Goal: Task Accomplishment & Management: Manage account settings

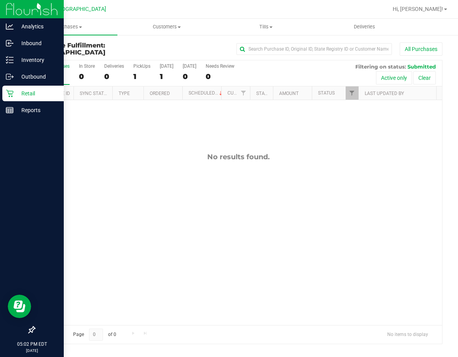
click at [13, 93] on icon at bounding box center [9, 93] width 7 height 7
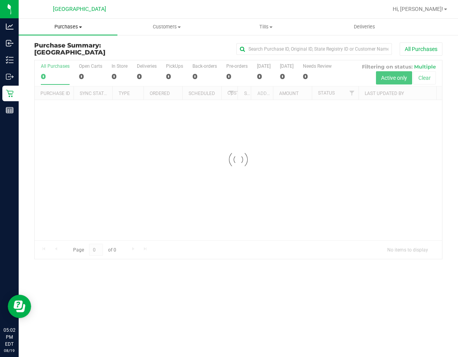
click at [74, 28] on span "Purchases" at bounding box center [68, 26] width 99 height 7
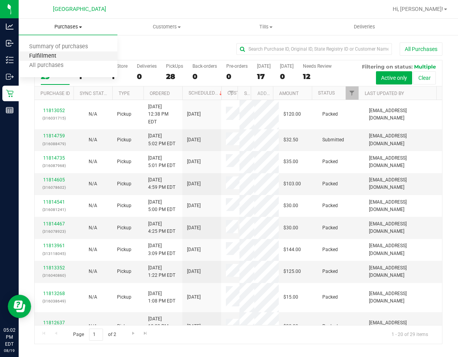
click at [44, 56] on span "Fulfillment" at bounding box center [43, 56] width 48 height 7
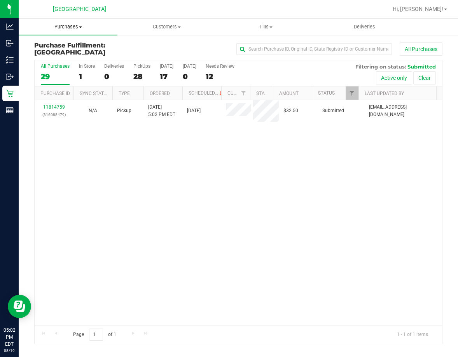
click at [70, 27] on span "Purchases" at bounding box center [68, 26] width 99 height 7
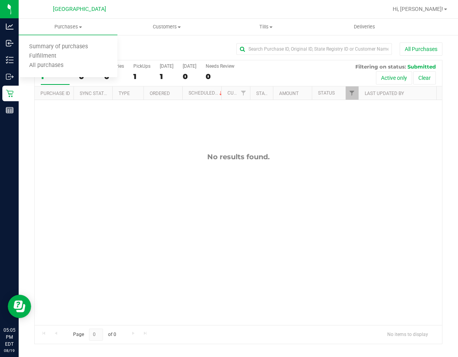
click at [97, 147] on div "No results found." at bounding box center [239, 238] width 408 height 277
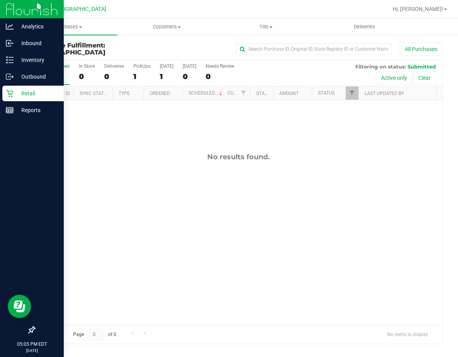
click at [10, 87] on div "Retail" at bounding box center [32, 94] width 61 height 16
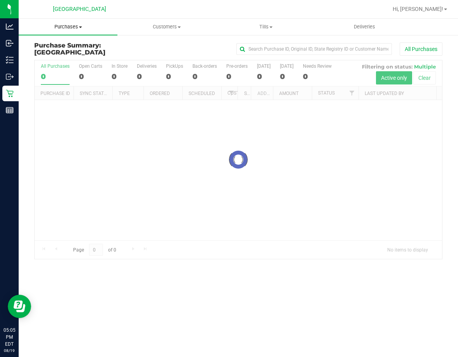
click at [80, 28] on span at bounding box center [80, 27] width 3 height 2
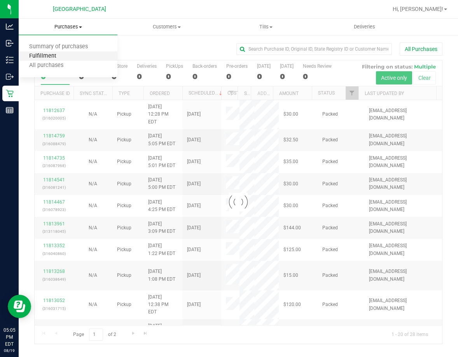
click at [52, 53] on span "Fulfillment" at bounding box center [43, 56] width 48 height 7
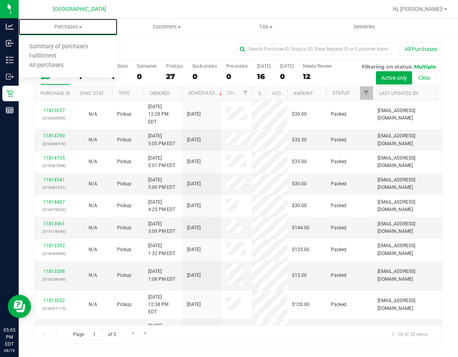
drag, startPoint x: 239, startPoint y: 93, endPoint x: 257, endPoint y: 99, distance: 18.9
click at [254, 98] on div "Purchase ID Sync Status Type Ordered Scheduled Customer State Registry ID Addre…" at bounding box center [236, 92] width 402 height 13
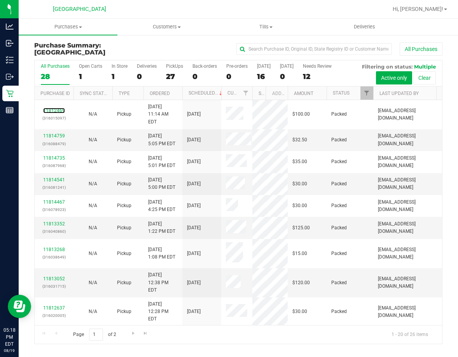
click at [54, 108] on link "11812469" at bounding box center [54, 110] width 22 height 5
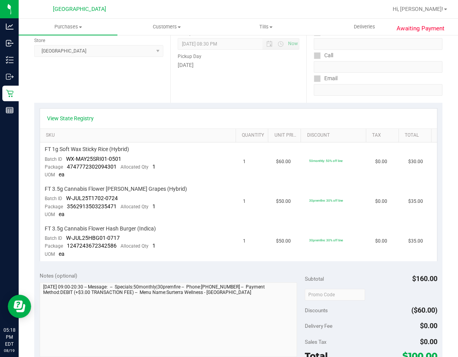
scroll to position [117, 0]
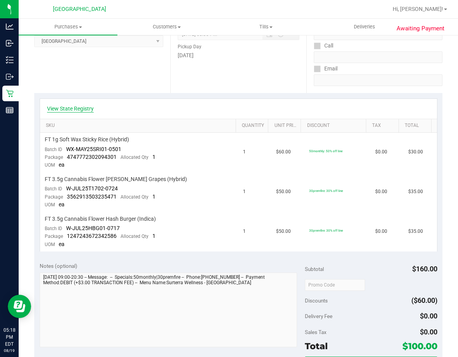
click at [77, 108] on link "View State Registry" at bounding box center [70, 109] width 47 height 8
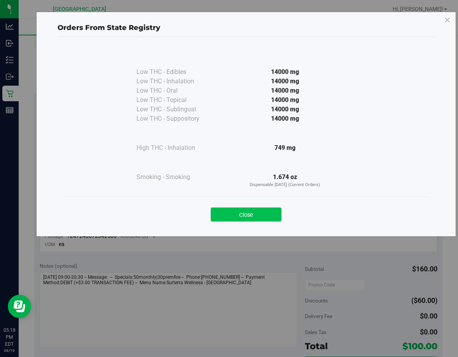
click at [241, 213] on button "Close" at bounding box center [246, 214] width 71 height 14
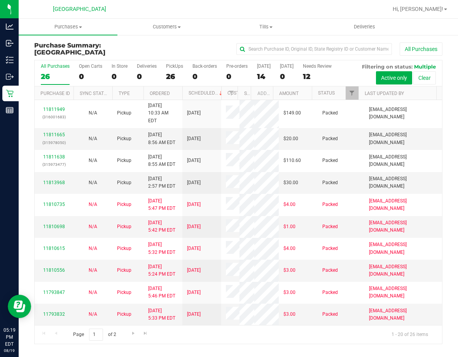
scroll to position [273, 0]
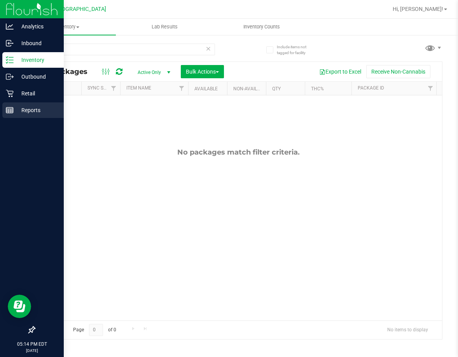
click at [24, 109] on p "Reports" at bounding box center [37, 109] width 47 height 9
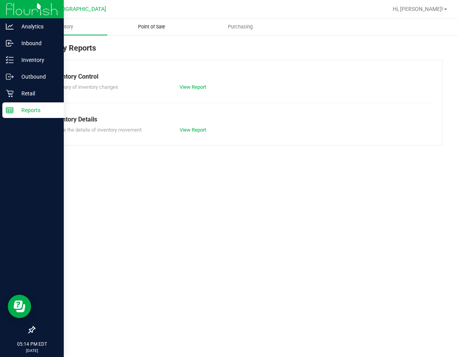
click at [149, 27] on span "Point of Sale" at bounding box center [152, 26] width 48 height 7
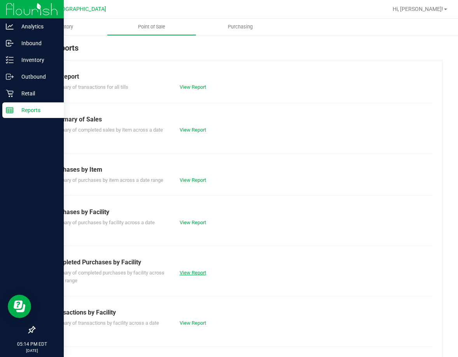
click at [185, 271] on link "View Report" at bounding box center [193, 272] width 26 height 6
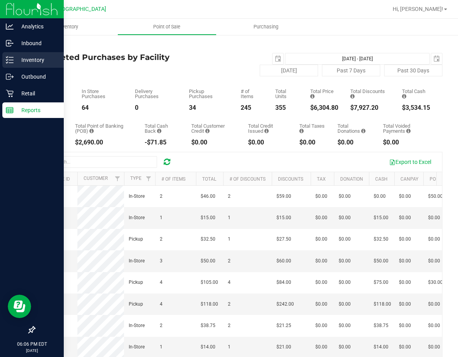
click at [17, 56] on p "Inventory" at bounding box center [37, 59] width 47 height 9
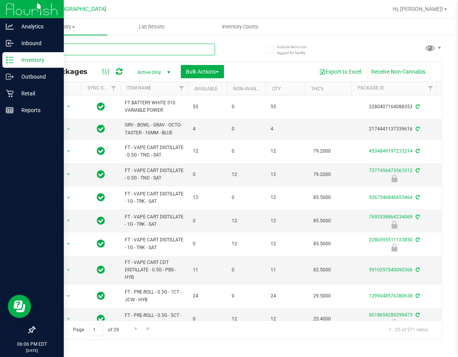
click at [68, 50] on input "text" at bounding box center [124, 50] width 181 height 12
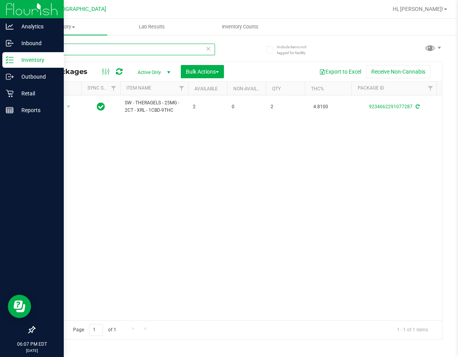
type input "xrl"
click at [66, 52] on input "xrl" at bounding box center [124, 50] width 181 height 12
click at [66, 51] on input "xrl" at bounding box center [124, 50] width 181 height 12
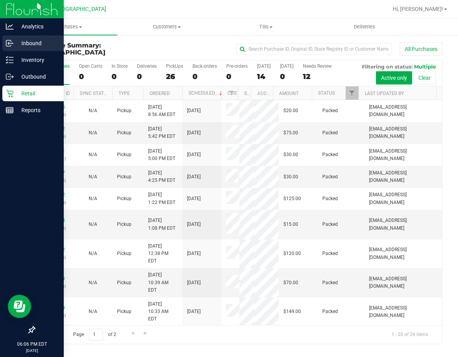
click at [20, 46] on p "Inbound" at bounding box center [37, 42] width 47 height 9
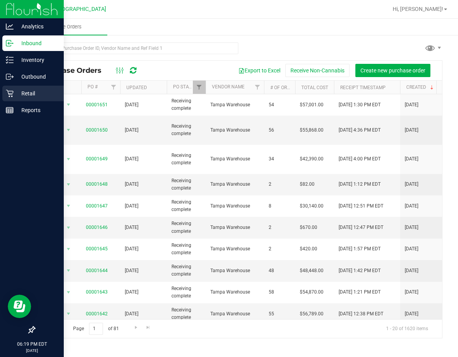
click at [9, 94] on icon at bounding box center [9, 93] width 7 height 7
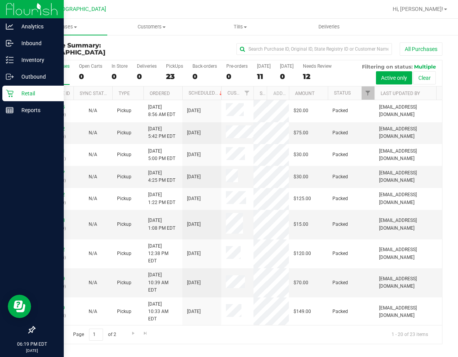
drag, startPoint x: 238, startPoint y: 93, endPoint x: 260, endPoint y: 95, distance: 22.7
click at [260, 95] on div "Purchase ID Sync Status Type Ordered Scheduled Customer State Registry ID Addre…" at bounding box center [236, 92] width 402 height 13
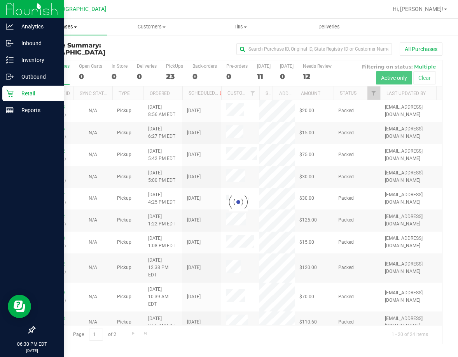
click at [69, 29] on span "Purchases" at bounding box center [63, 26] width 89 height 7
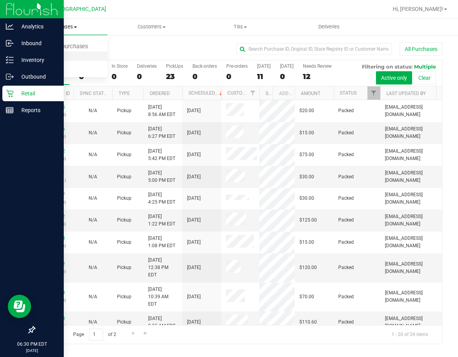
click at [54, 58] on span "Fulfillment" at bounding box center [43, 56] width 48 height 7
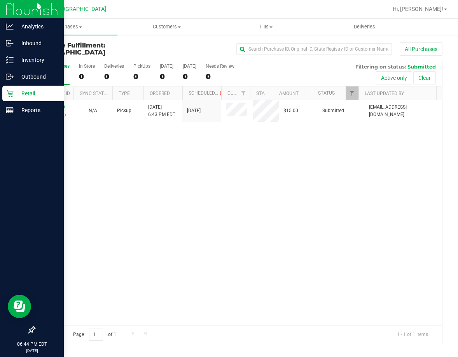
click at [19, 99] on div "Retail" at bounding box center [32, 94] width 61 height 16
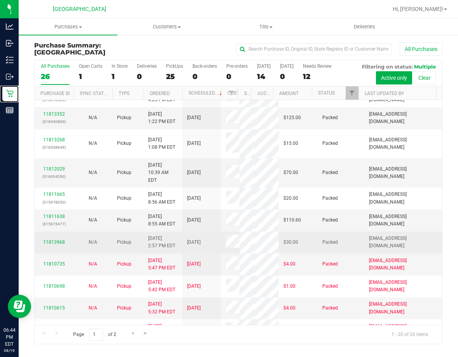
scroll to position [156, 0]
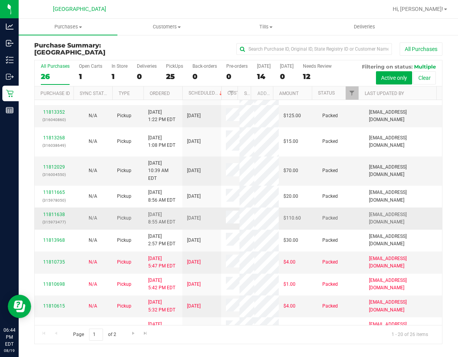
click at [64, 211] on div "11811638 (315973477)" at bounding box center [54, 218] width 30 height 15
click at [63, 211] on div "11811638 (315973477)" at bounding box center [54, 218] width 30 height 15
click at [61, 212] on link "11811638" at bounding box center [54, 214] width 22 height 5
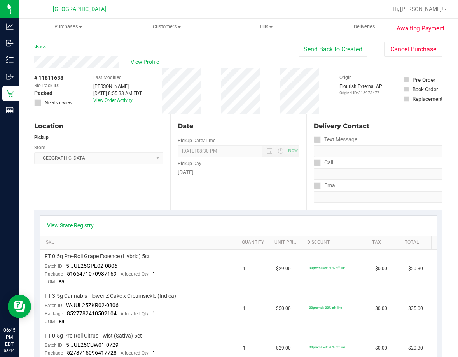
click at [127, 182] on div "Location Pickup Store Lakeland WC Select Store Bonita Springs WC Boynton Beach …" at bounding box center [102, 161] width 136 height 95
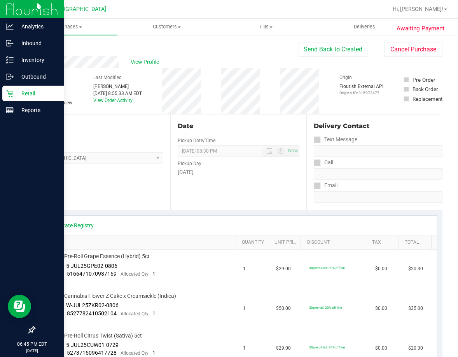
click at [3, 98] on div "Retail" at bounding box center [32, 94] width 61 height 16
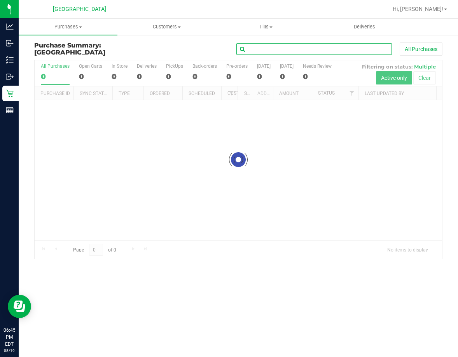
click at [337, 44] on input "text" at bounding box center [314, 49] width 156 height 12
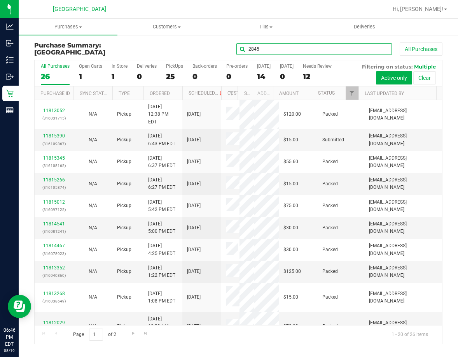
type input "2845"
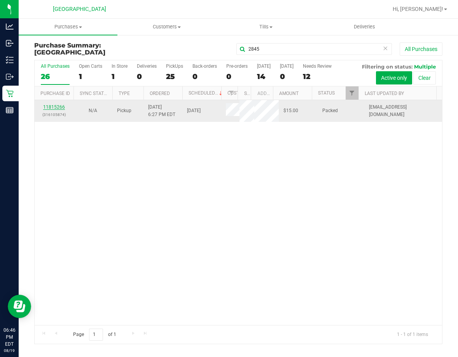
click at [51, 106] on link "11815266" at bounding box center [54, 106] width 22 height 5
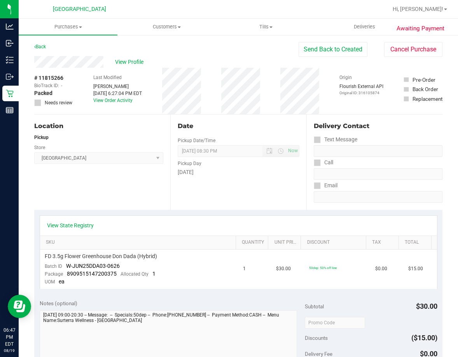
click at [129, 185] on div "Location Pickup Store Lakeland WC Select Store Bonita Springs WC Boynton Beach …" at bounding box center [102, 161] width 136 height 95
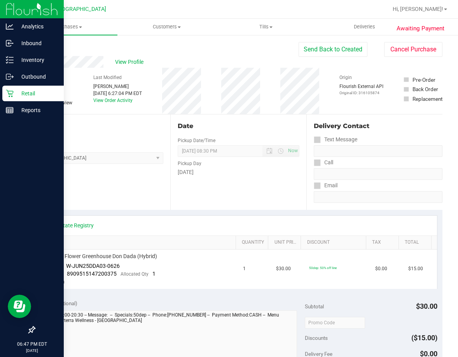
click at [15, 92] on p "Retail" at bounding box center [37, 93] width 47 height 9
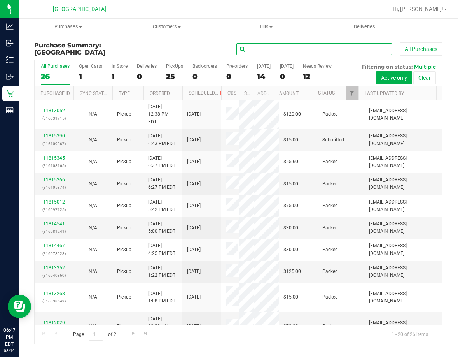
click at [352, 47] on input "text" at bounding box center [314, 49] width 156 height 12
type input "8035"
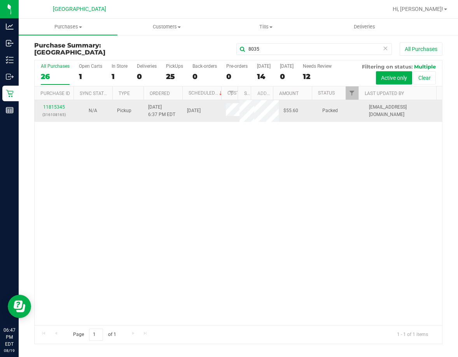
click at [57, 102] on td "11815345 (316108165)" at bounding box center [54, 110] width 39 height 21
click at [58, 106] on link "11815345" at bounding box center [54, 106] width 22 height 5
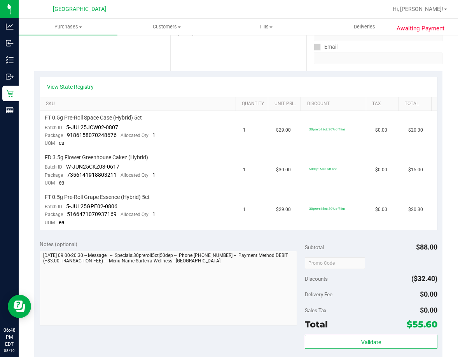
scroll to position [117, 0]
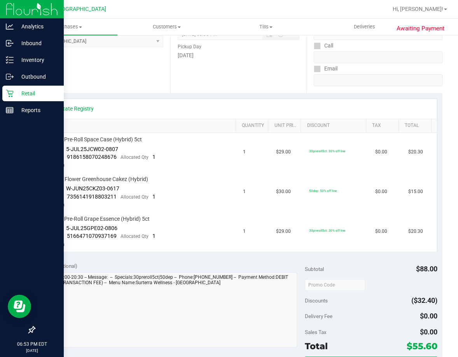
click at [16, 94] on p "Retail" at bounding box center [37, 93] width 47 height 9
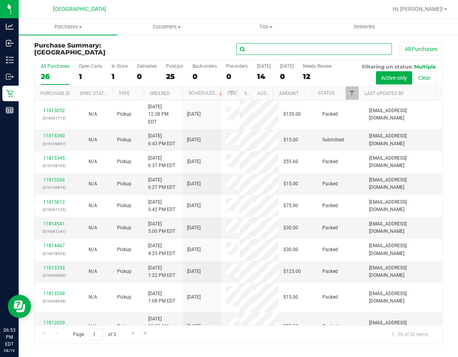
click at [324, 47] on input "text" at bounding box center [314, 49] width 156 height 12
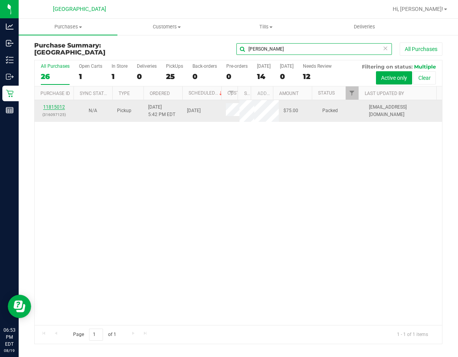
type input "fernandez"
click at [55, 108] on link "11815012" at bounding box center [54, 106] width 22 height 5
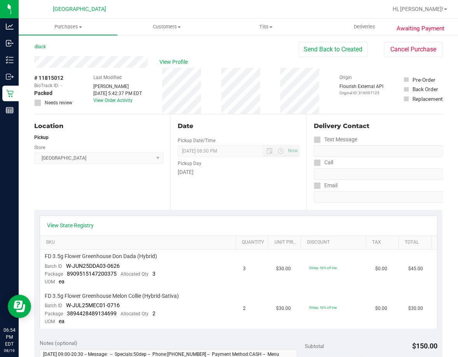
click at [124, 137] on div "Pickup" at bounding box center [98, 137] width 129 height 7
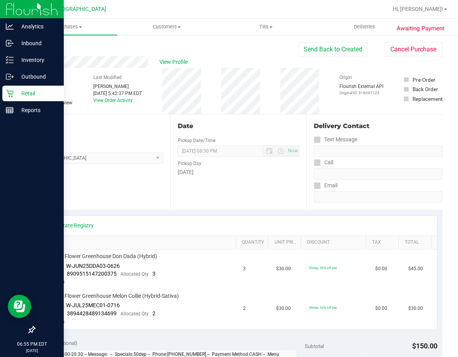
click at [12, 94] on icon at bounding box center [10, 93] width 8 height 8
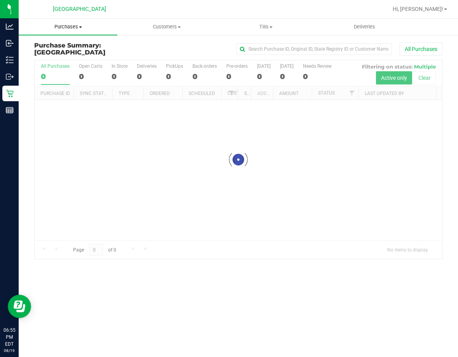
click at [78, 29] on span "Purchases" at bounding box center [68, 26] width 99 height 7
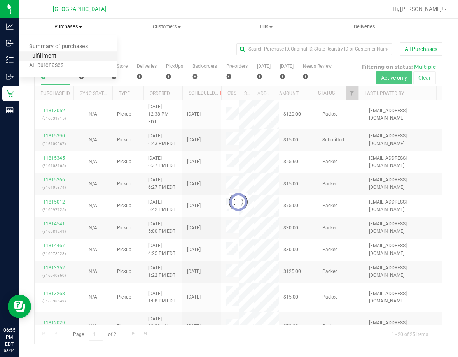
click at [56, 56] on span "Fulfillment" at bounding box center [43, 56] width 48 height 7
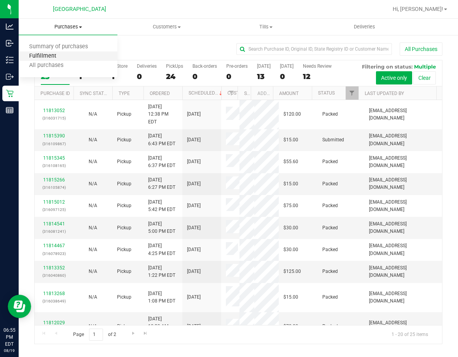
click at [56, 56] on span "Fulfillment" at bounding box center [43, 56] width 48 height 7
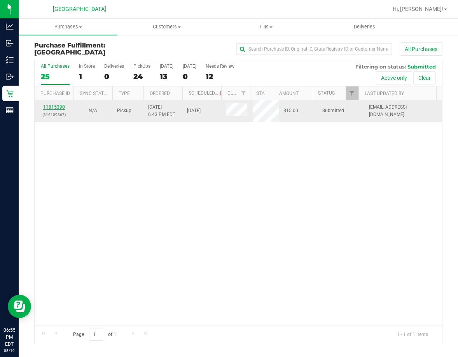
click at [51, 107] on link "11815390" at bounding box center [54, 106] width 22 height 5
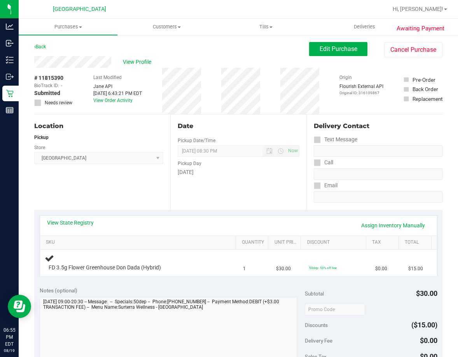
click at [79, 227] on div "View State Registry Assign Inventory Manually" at bounding box center [238, 225] width 383 height 13
click at [79, 224] on link "View State Registry" at bounding box center [70, 223] width 47 height 8
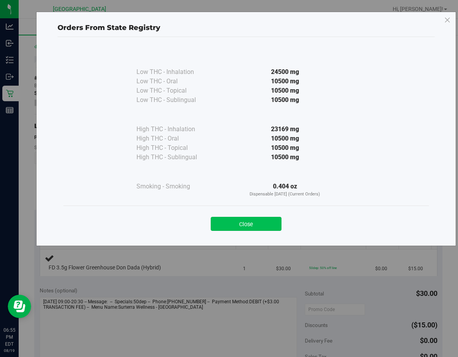
click at [225, 226] on button "Close" at bounding box center [246, 224] width 71 height 14
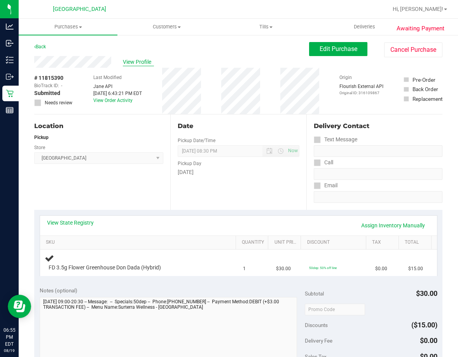
click at [147, 62] on span "View Profile" at bounding box center [138, 62] width 31 height 8
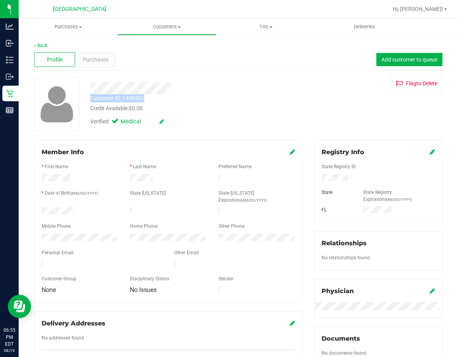
click at [170, 94] on div "Customer ID: 1496321 Credit Available: $0.00 Verified: Medical" at bounding box center [189, 103] width 210 height 53
click at [283, 110] on div "Credit Available: $0.00" at bounding box center [189, 108] width 198 height 8
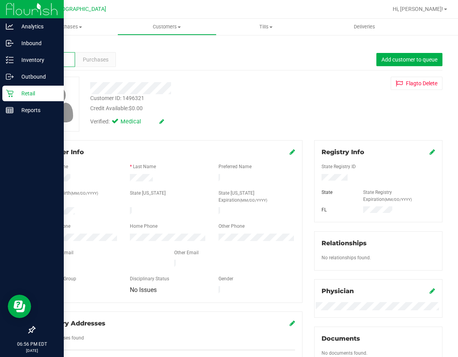
click at [14, 94] on p "Retail" at bounding box center [37, 93] width 47 height 9
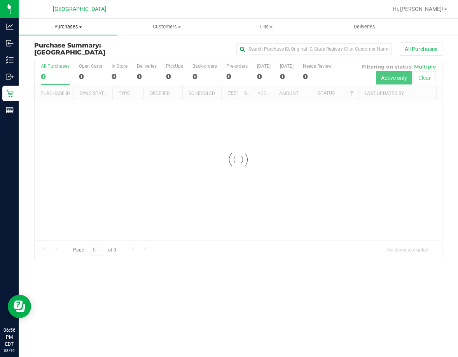
click at [73, 28] on span "Purchases" at bounding box center [68, 26] width 99 height 7
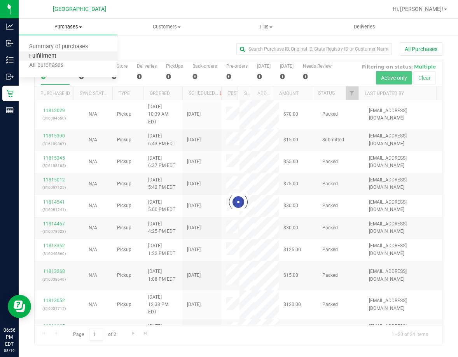
click at [54, 57] on span "Fulfillment" at bounding box center [43, 56] width 48 height 7
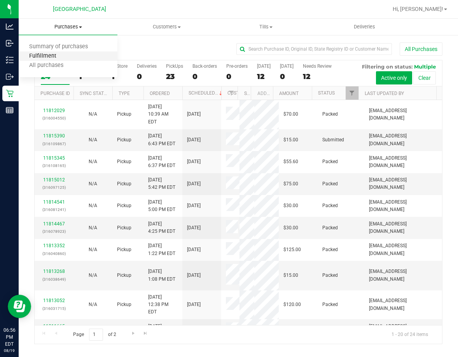
click at [54, 57] on span "Fulfillment" at bounding box center [43, 56] width 48 height 7
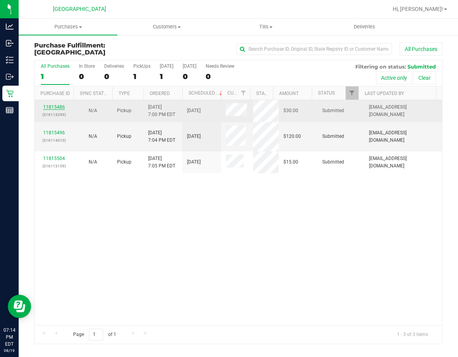
click at [52, 107] on link "11815486" at bounding box center [54, 106] width 22 height 5
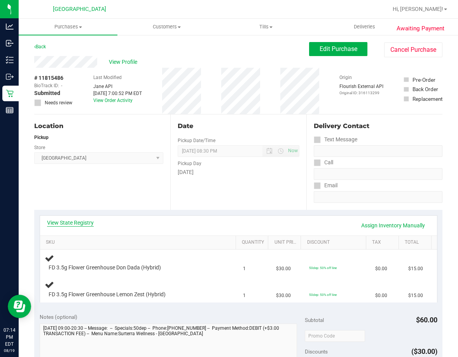
click at [82, 224] on link "View State Registry" at bounding box center [70, 223] width 47 height 8
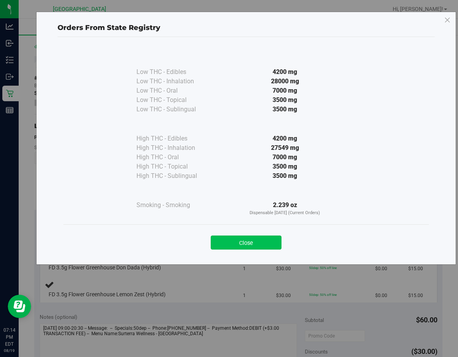
click at [252, 238] on button "Close" at bounding box center [246, 242] width 71 height 14
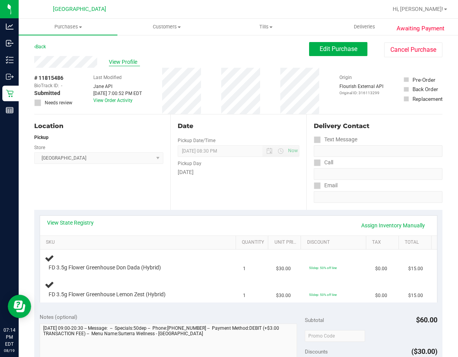
click at [130, 64] on span "View Profile" at bounding box center [124, 62] width 31 height 8
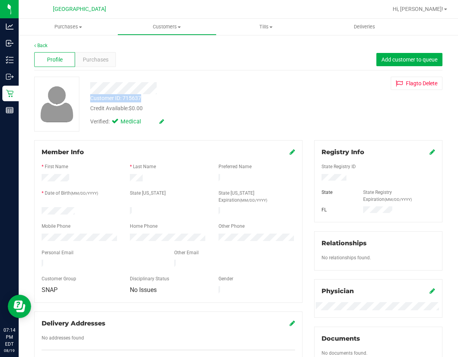
drag, startPoint x: 88, startPoint y: 87, endPoint x: 149, endPoint y: 99, distance: 61.8
click at [149, 99] on div "Customer ID: 715637 Credit Available: $0.00 Verified: Medical" at bounding box center [189, 103] width 210 height 53
click at [45, 45] on link "Back" at bounding box center [40, 45] width 13 height 5
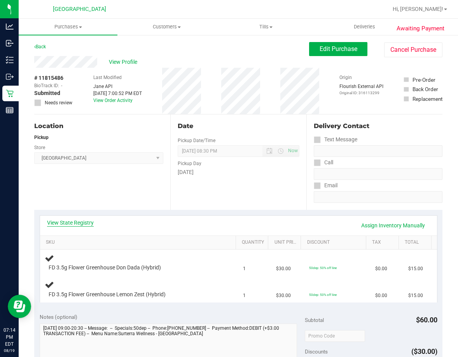
click at [83, 226] on link "View State Registry" at bounding box center [70, 223] width 47 height 8
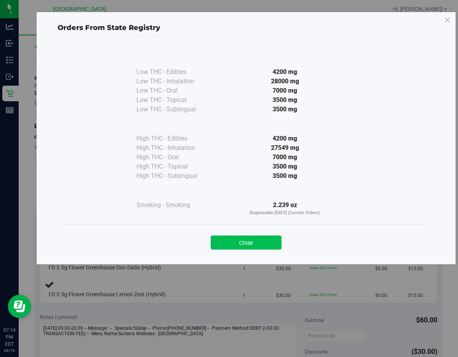
click at [241, 238] on button "Close" at bounding box center [246, 242] width 71 height 14
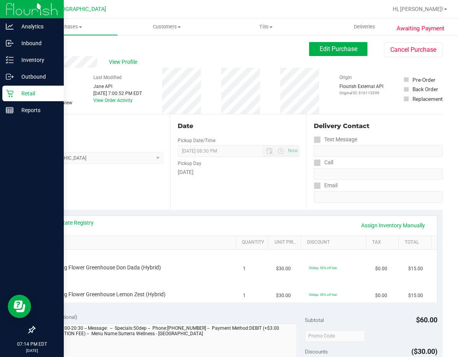
click at [12, 94] on icon at bounding box center [10, 93] width 8 height 8
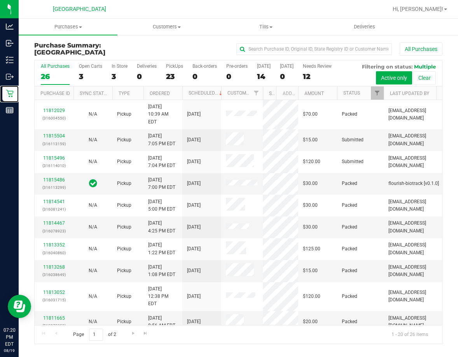
drag, startPoint x: 237, startPoint y: 96, endPoint x: 266, endPoint y: 99, distance: 29.4
click at [264, 97] on div "Purchase ID Sync Status Type Ordered Scheduled Customer State Registry ID Addre…" at bounding box center [236, 92] width 402 height 13
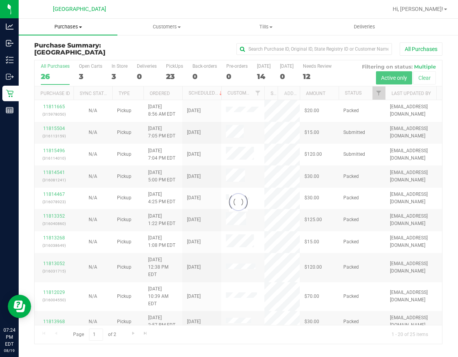
click at [73, 26] on span "Purchases" at bounding box center [68, 26] width 99 height 7
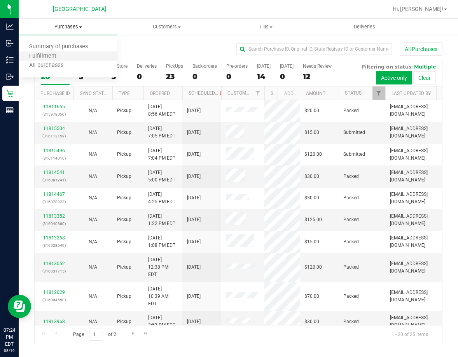
click at [56, 60] on li "Fulfillment" at bounding box center [68, 56] width 99 height 9
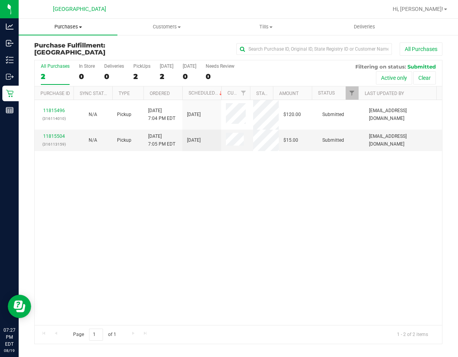
click at [72, 27] on span "Purchases" at bounding box center [68, 26] width 99 height 7
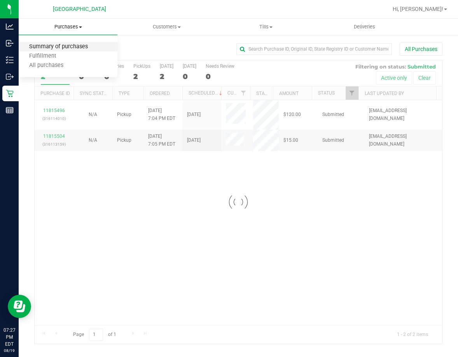
click at [62, 45] on span "Summary of purchases" at bounding box center [59, 47] width 80 height 7
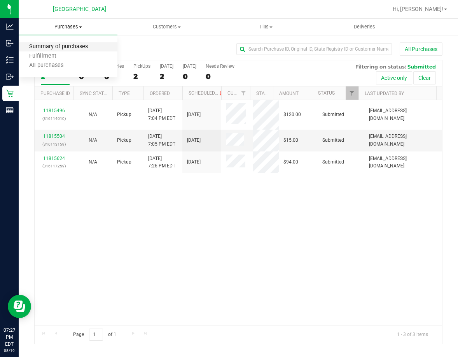
click at [62, 45] on span "Summary of purchases" at bounding box center [59, 47] width 80 height 7
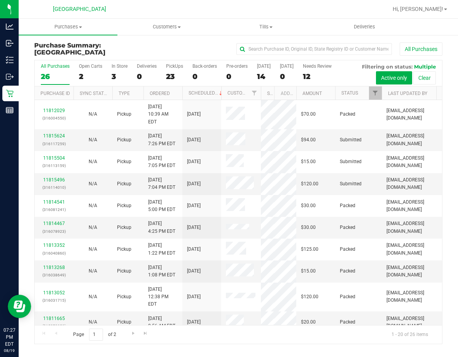
drag, startPoint x: 237, startPoint y: 97, endPoint x: 262, endPoint y: 99, distance: 25.4
click at [262, 99] on div "Purchase ID Sync Status Type Ordered Scheduled Customer State Registry ID Addre…" at bounding box center [236, 92] width 402 height 13
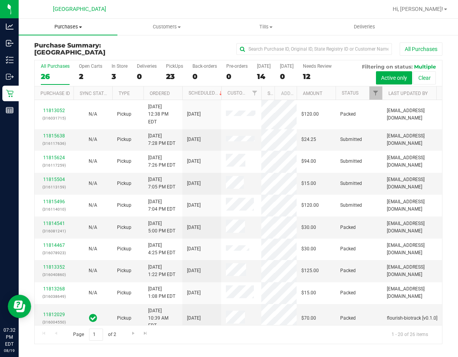
click at [77, 23] on uib-tab-heading "Purchases Summary of purchases Fulfillment All purchases" at bounding box center [68, 27] width 99 height 16
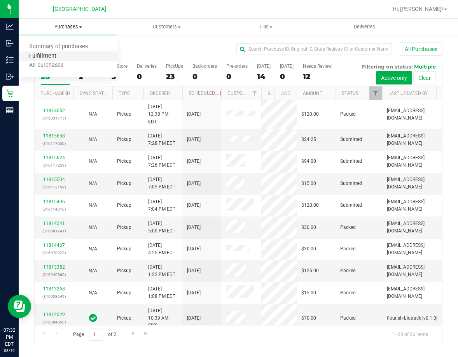
click at [61, 57] on span "Fulfillment" at bounding box center [43, 56] width 48 height 7
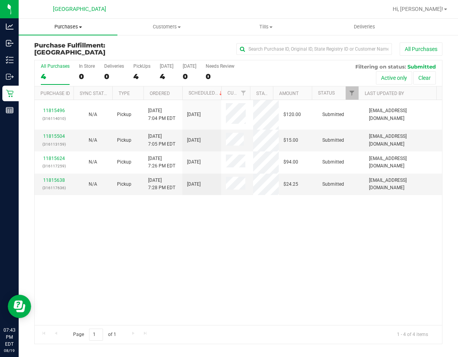
click at [75, 27] on span "Purchases" at bounding box center [68, 26] width 99 height 7
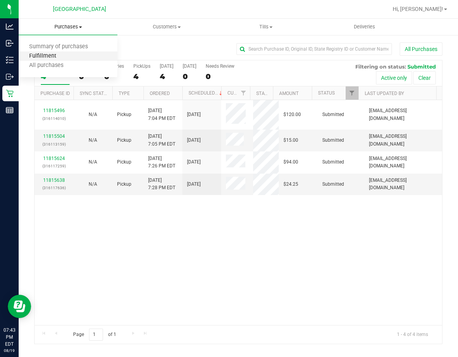
click at [62, 53] on span "Fulfillment" at bounding box center [43, 56] width 48 height 7
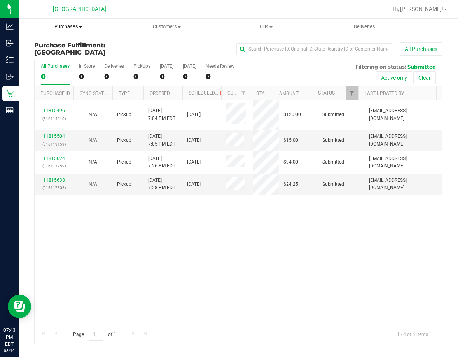
click at [82, 24] on span "Purchases" at bounding box center [68, 26] width 99 height 7
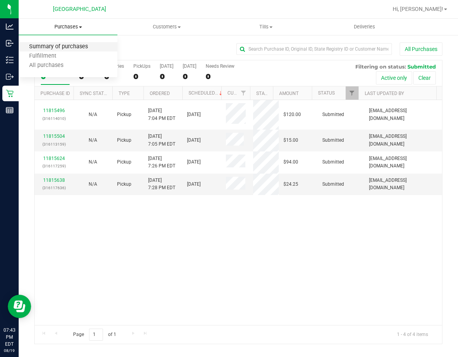
click at [68, 44] on span "Summary of purchases" at bounding box center [59, 47] width 80 height 7
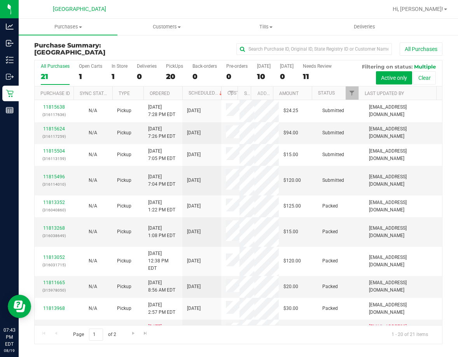
click at [241, 92] on th "State Registry ID" at bounding box center [244, 93] width 13 height 14
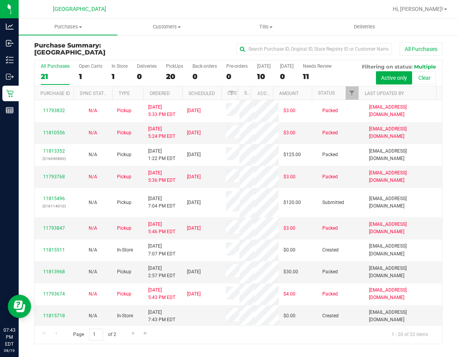
click at [243, 94] on th "State Registry ID" at bounding box center [244, 93] width 13 height 14
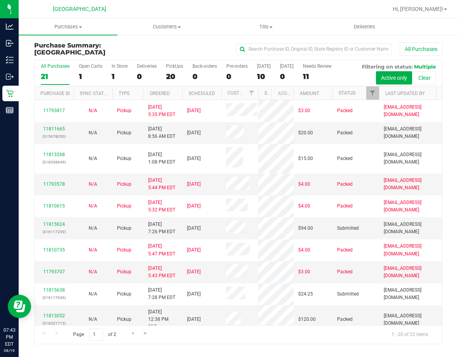
drag, startPoint x: 241, startPoint y: 95, endPoint x: 260, endPoint y: 95, distance: 18.7
click at [260, 95] on div "Purchase ID Sync Status Type Ordered Scheduled Customer State Registry ID Addre…" at bounding box center [236, 92] width 402 height 13
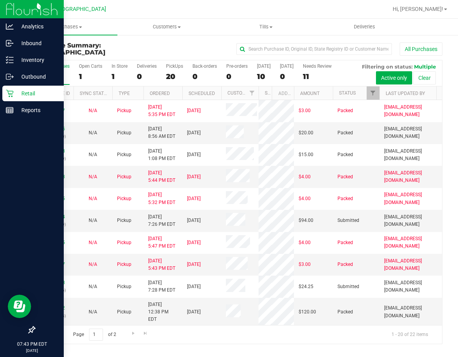
click at [16, 95] on p "Retail" at bounding box center [37, 93] width 47 height 9
click at [18, 109] on p "Reports" at bounding box center [37, 109] width 47 height 9
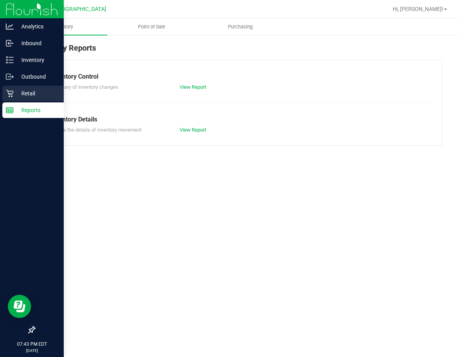
click at [20, 94] on p "Retail" at bounding box center [37, 93] width 47 height 9
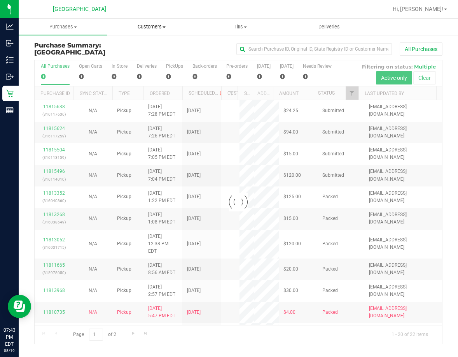
click at [159, 26] on span "Customers" at bounding box center [152, 26] width 88 height 7
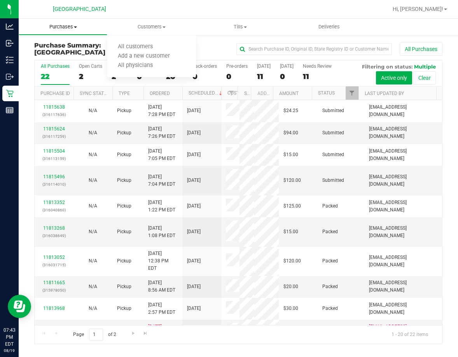
click at [71, 30] on span "Purchases" at bounding box center [63, 26] width 88 height 7
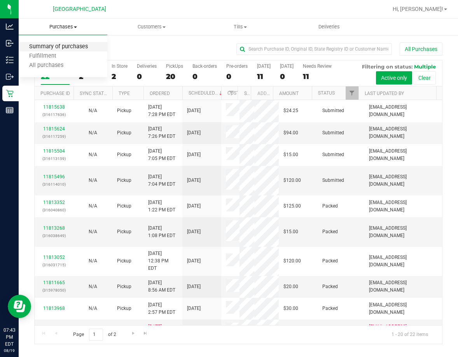
click at [66, 45] on span "Summary of purchases" at bounding box center [59, 47] width 80 height 7
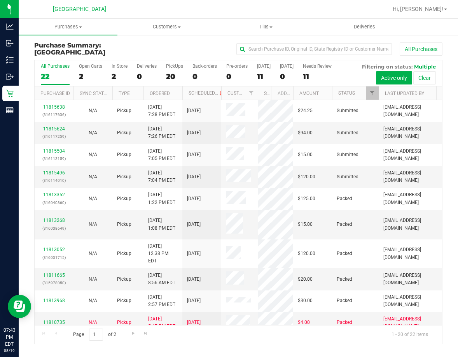
drag, startPoint x: 237, startPoint y: 92, endPoint x: 259, endPoint y: 95, distance: 22.4
click at [259, 95] on div "Purchase ID Sync Status Type Ordered Scheduled Customer State Registry ID Addre…" at bounding box center [236, 92] width 402 height 13
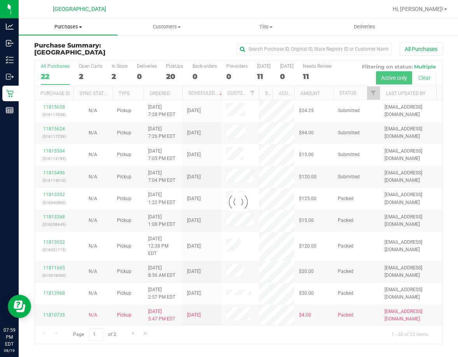
click at [74, 25] on span "Purchases" at bounding box center [68, 26] width 99 height 7
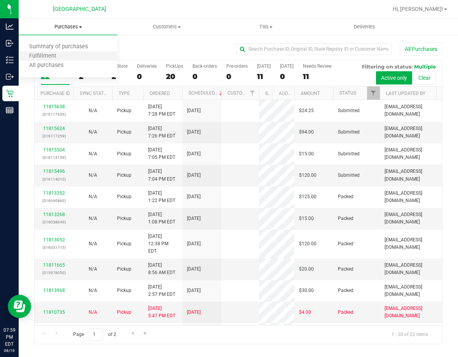
click at [68, 56] on li "Fulfillment" at bounding box center [68, 56] width 99 height 9
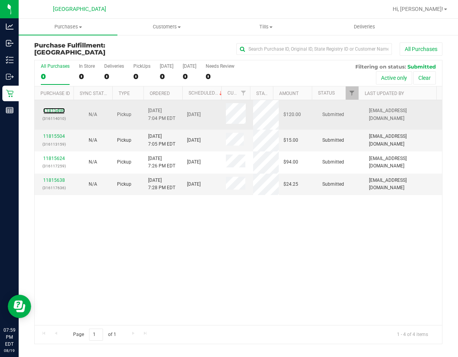
click at [56, 113] on div "11815496 (316114010)" at bounding box center [54, 114] width 30 height 15
click at [56, 112] on link "11815496" at bounding box center [54, 110] width 22 height 5
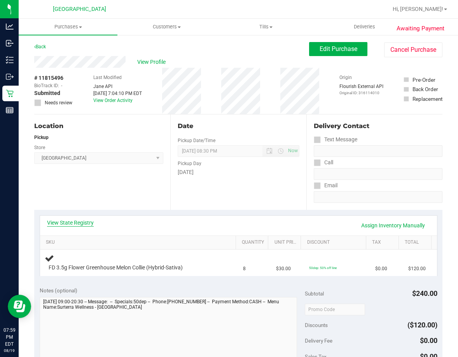
click at [69, 226] on link "View State Registry" at bounding box center [70, 223] width 47 height 8
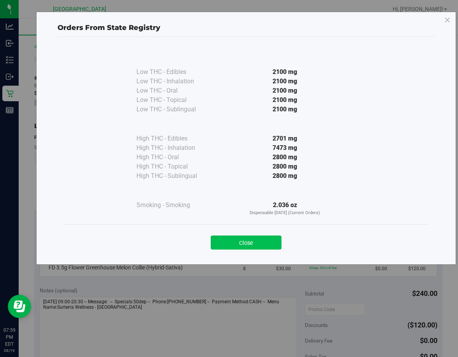
click at [219, 240] on button "Close" at bounding box center [246, 242] width 71 height 14
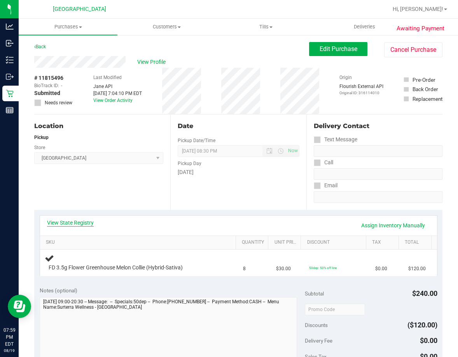
click at [72, 220] on link "View State Registry" at bounding box center [70, 223] width 47 height 8
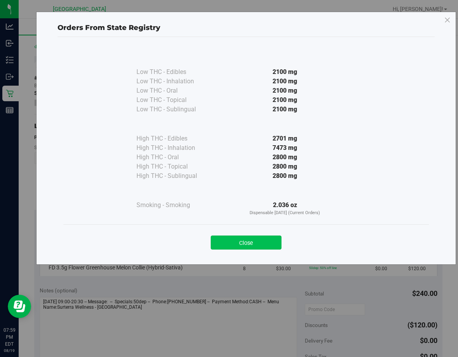
click at [258, 240] on button "Close" at bounding box center [246, 242] width 71 height 14
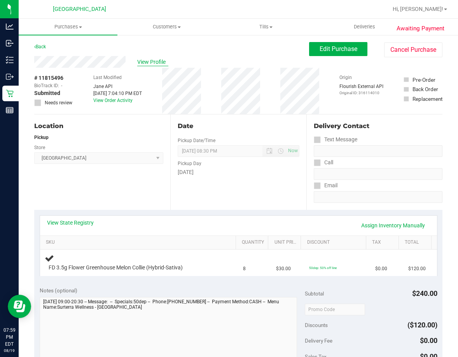
click at [146, 61] on span "View Profile" at bounding box center [152, 62] width 31 height 8
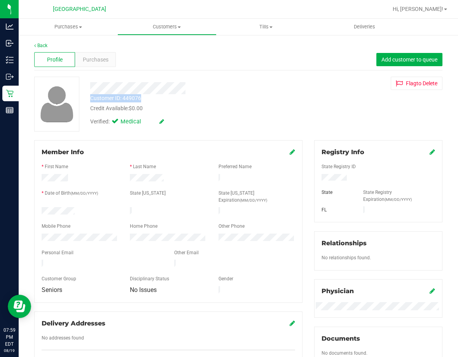
drag, startPoint x: 90, startPoint y: 87, endPoint x: 157, endPoint y: 96, distance: 67.4
click at [157, 96] on div "Customer ID: 449076 Credit Available: $0.00 Verified: Medical" at bounding box center [189, 103] width 210 height 53
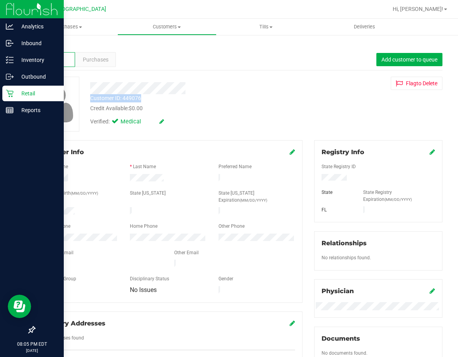
click at [6, 91] on icon at bounding box center [10, 93] width 8 height 8
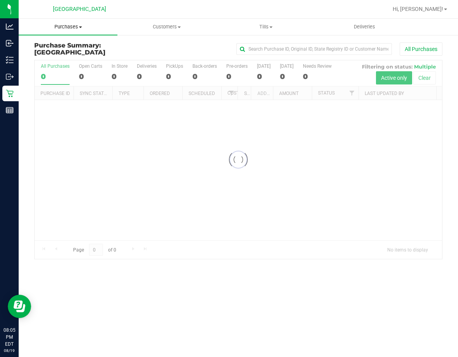
click at [75, 26] on span "Purchases" at bounding box center [68, 26] width 99 height 7
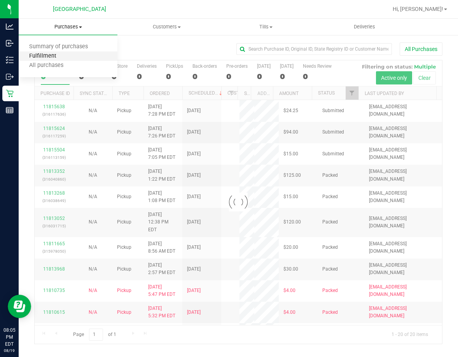
click at [54, 58] on span "Fulfillment" at bounding box center [43, 56] width 48 height 7
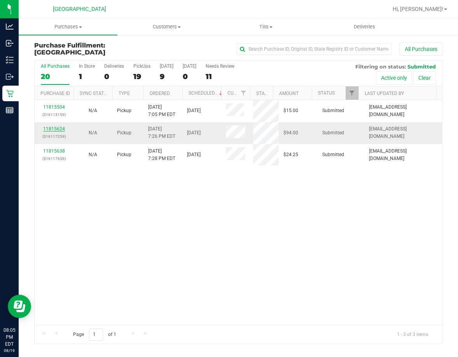
click at [57, 126] on link "11815624" at bounding box center [54, 128] width 22 height 5
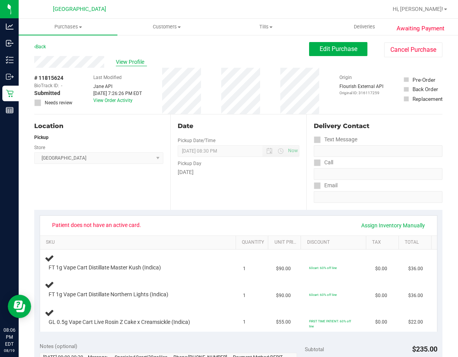
click at [135, 65] on span "View Profile" at bounding box center [131, 62] width 31 height 8
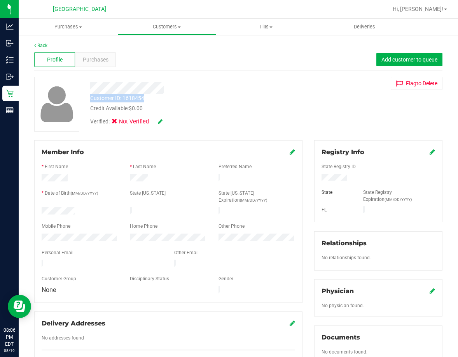
drag, startPoint x: 91, startPoint y: 98, endPoint x: 145, endPoint y: 98, distance: 54.4
click at [145, 98] on div "Customer ID: 1618454 Credit Available: $0.00" at bounding box center [189, 103] width 210 height 18
drag, startPoint x: 154, startPoint y: 98, endPoint x: 129, endPoint y: 99, distance: 24.5
click at [154, 98] on div "Customer ID: 1618454 Credit Available: $0.00" at bounding box center [189, 103] width 210 height 18
drag, startPoint x: 123, startPoint y: 98, endPoint x: 148, endPoint y: 98, distance: 25.3
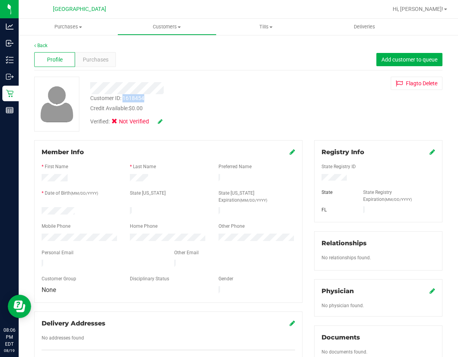
click at [148, 98] on div "Customer ID: 1618454 Credit Available: $0.00" at bounding box center [189, 103] width 210 height 18
copy div "1618454"
click at [293, 90] on div "Customer ID: 1618454 Credit Available: $0.00 Verified: Not Verified Flag to Del…" at bounding box center [238, 104] width 420 height 55
click at [42, 44] on link "Back" at bounding box center [40, 45] width 13 height 5
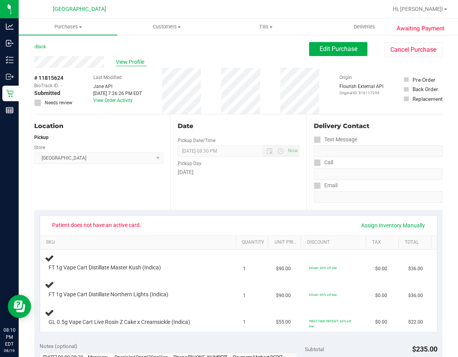
click at [129, 58] on span "View Profile" at bounding box center [131, 62] width 31 height 8
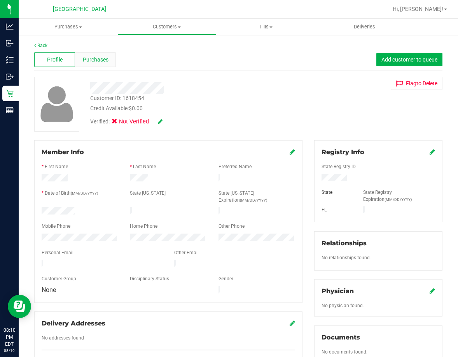
click at [100, 60] on span "Purchases" at bounding box center [96, 60] width 26 height 8
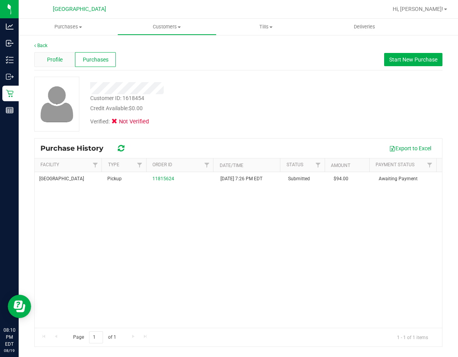
click at [63, 61] on div "Profile" at bounding box center [54, 59] width 41 height 15
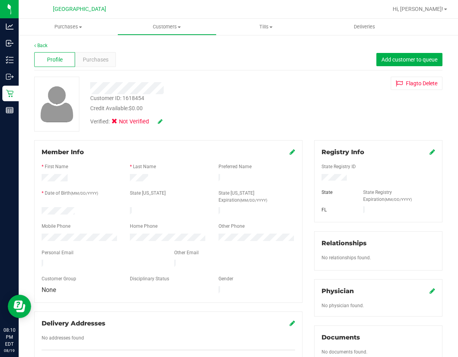
click at [161, 118] on link at bounding box center [160, 121] width 5 height 6
drag, startPoint x: 118, startPoint y: 123, endPoint x: 145, endPoint y: 123, distance: 26.4
click at [118, 122] on icon at bounding box center [116, 122] width 5 height 0
click at [0, 0] on input "Medical" at bounding box center [0, 0] width 0 height 0
click at [173, 123] on icon at bounding box center [171, 121] width 6 height 5
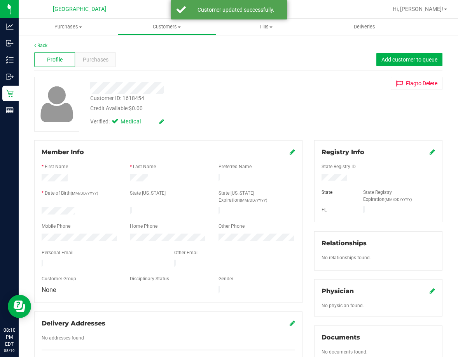
click at [290, 152] on icon at bounding box center [292, 152] width 5 height 6
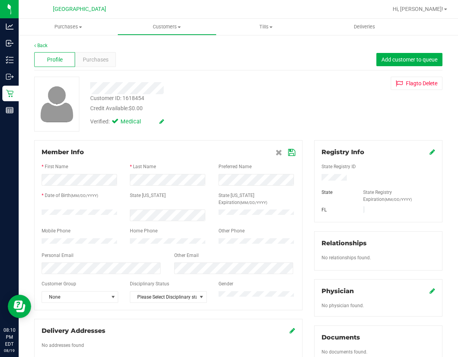
click at [232, 114] on div "Verified: Medical" at bounding box center [189, 120] width 210 height 17
click at [289, 152] on icon at bounding box center [291, 152] width 7 height 6
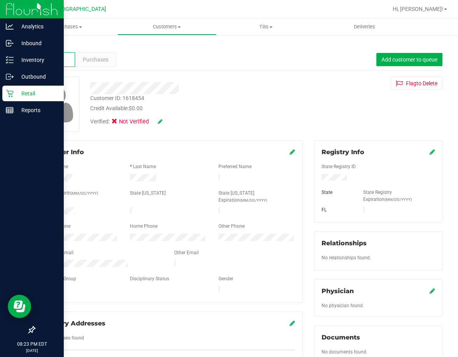
click at [15, 90] on p "Retail" at bounding box center [37, 93] width 47 height 9
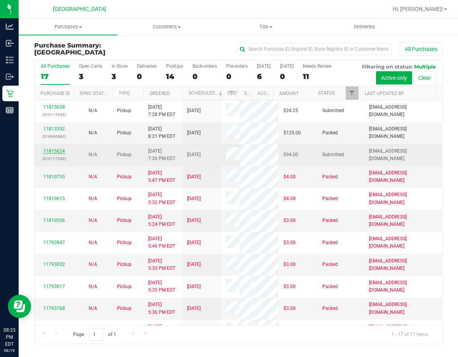
click at [57, 150] on link "11815624" at bounding box center [54, 150] width 22 height 5
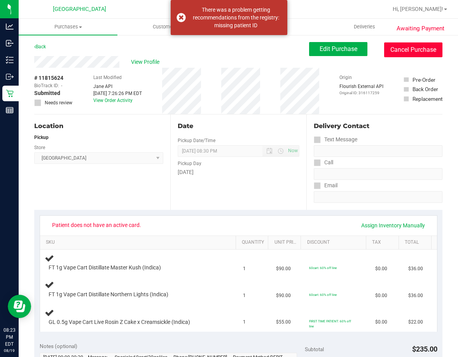
click at [416, 50] on button "Cancel Purchase" at bounding box center [413, 49] width 58 height 15
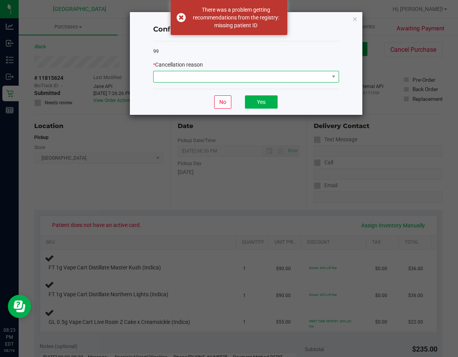
click at [298, 77] on span at bounding box center [241, 76] width 175 height 11
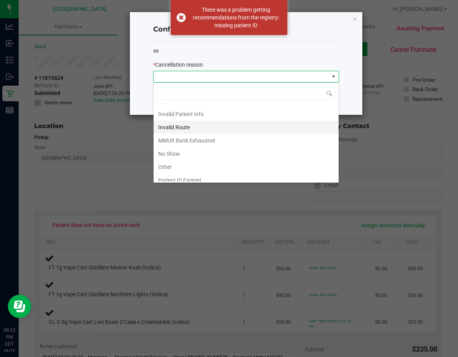
scroll to position [41, 0]
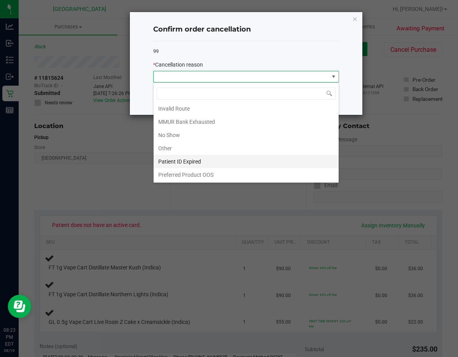
click at [195, 158] on li "Patient ID Expired" at bounding box center [246, 161] width 185 height 13
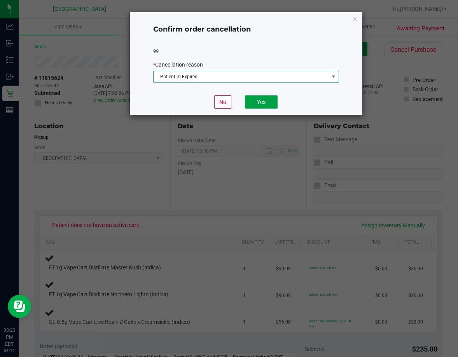
click at [258, 103] on button "Yes" at bounding box center [261, 101] width 33 height 13
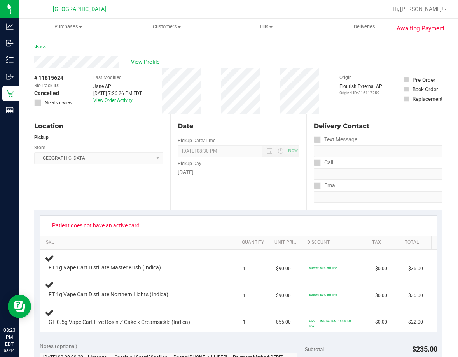
click at [41, 45] on link "Back" at bounding box center [40, 46] width 12 height 5
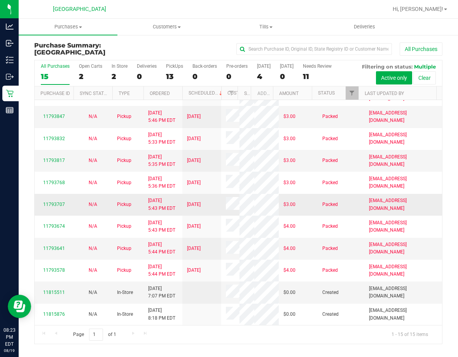
scroll to position [247, 0]
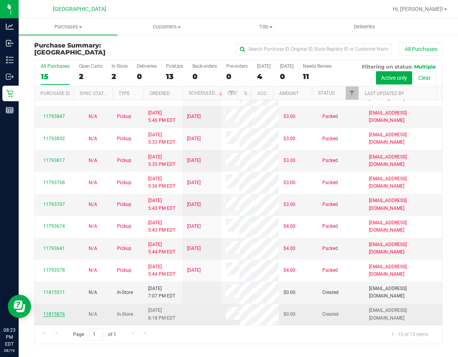
click at [54, 315] on link "11815876" at bounding box center [54, 313] width 22 height 5
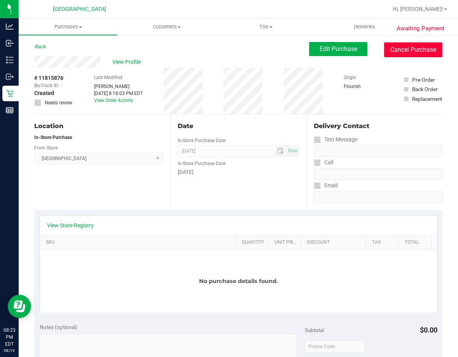
click at [411, 47] on button "Cancel Purchase" at bounding box center [413, 49] width 58 height 15
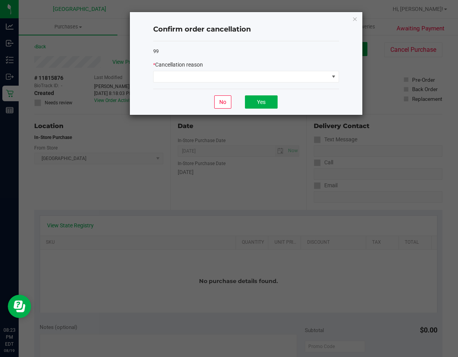
click at [318, 70] on div "* Cancellation reason" at bounding box center [246, 72] width 186 height 22
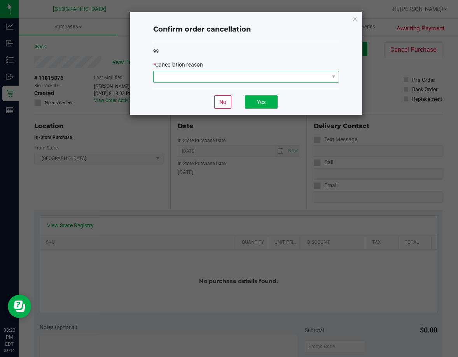
click at [315, 80] on span at bounding box center [241, 76] width 175 height 11
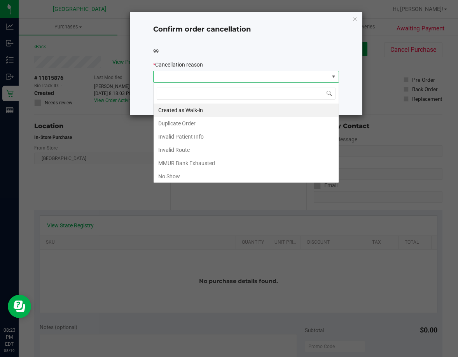
scroll to position [12, 186]
click at [206, 124] on li "Duplicate Order" at bounding box center [246, 123] width 185 height 13
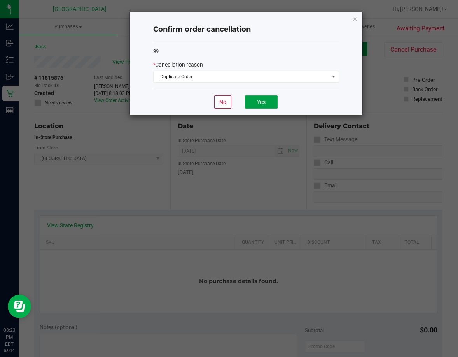
click at [256, 100] on button "Yes" at bounding box center [261, 101] width 33 height 13
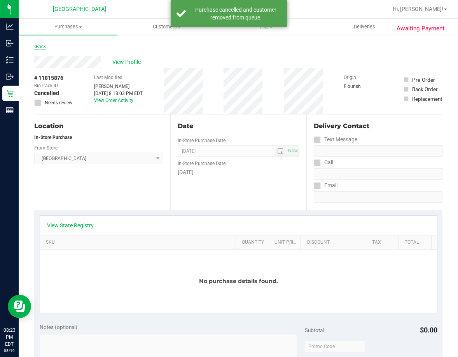
click at [41, 44] on link "Back" at bounding box center [40, 46] width 12 height 5
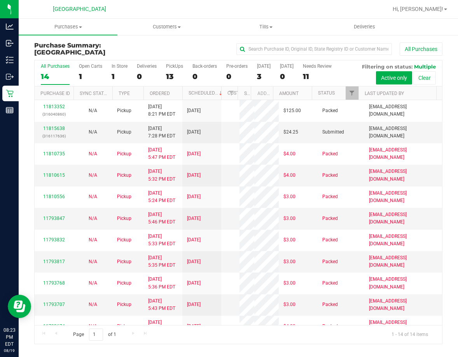
scroll to position [226, 0]
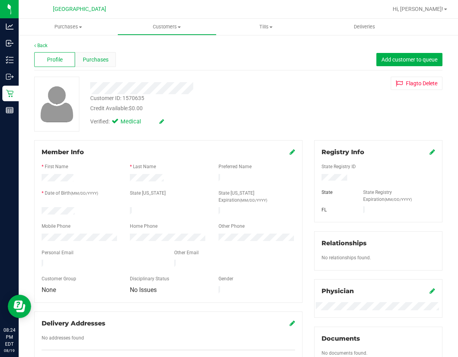
click at [101, 60] on span "Purchases" at bounding box center [96, 60] width 26 height 8
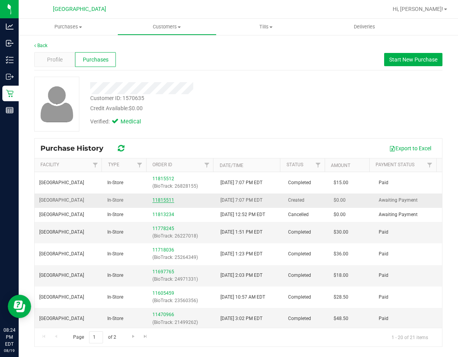
click at [162, 202] on link "11815511" at bounding box center [163, 199] width 22 height 5
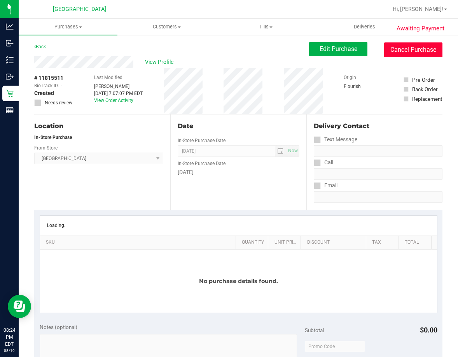
click at [399, 51] on button "Cancel Purchase" at bounding box center [413, 49] width 58 height 15
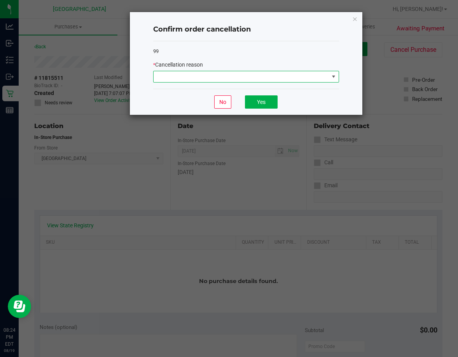
click at [318, 78] on span at bounding box center [241, 76] width 175 height 11
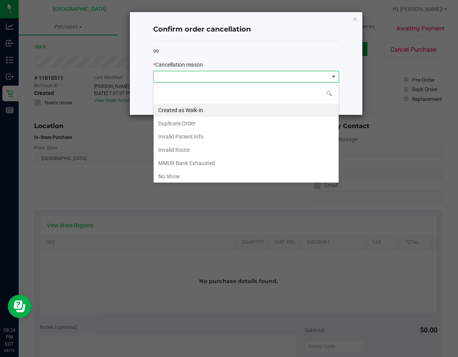
scroll to position [12, 186]
click at [191, 126] on li "Duplicate Order" at bounding box center [246, 123] width 185 height 13
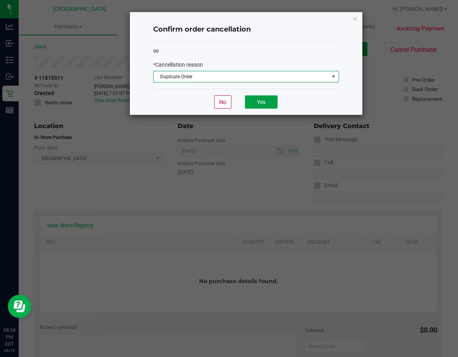
click at [261, 103] on button "Yes" at bounding box center [261, 101] width 33 height 13
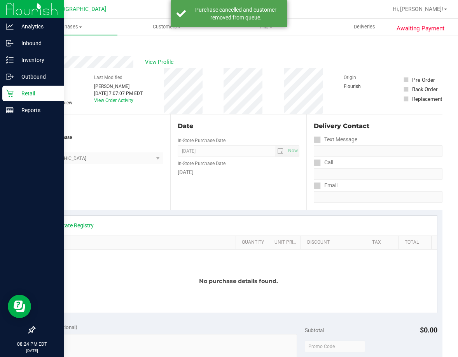
click at [13, 91] on icon at bounding box center [9, 93] width 7 height 7
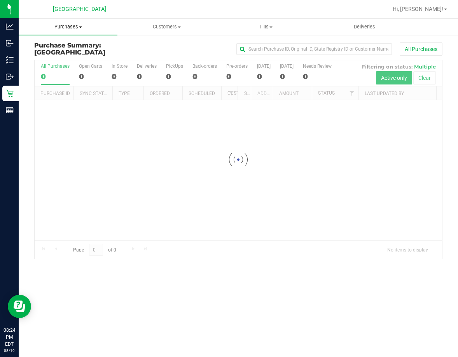
click at [68, 24] on span "Purchases" at bounding box center [68, 26] width 99 height 7
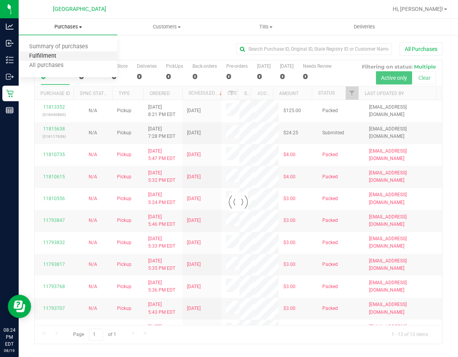
click at [54, 57] on span "Fulfillment" at bounding box center [43, 56] width 48 height 7
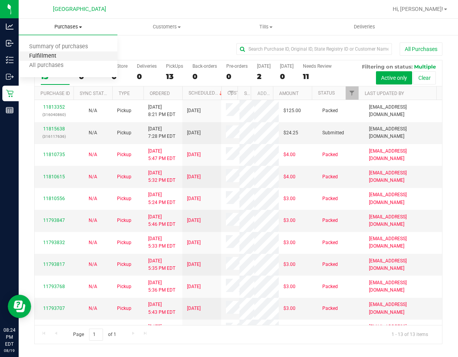
click at [54, 57] on span "Fulfillment" at bounding box center [43, 56] width 48 height 7
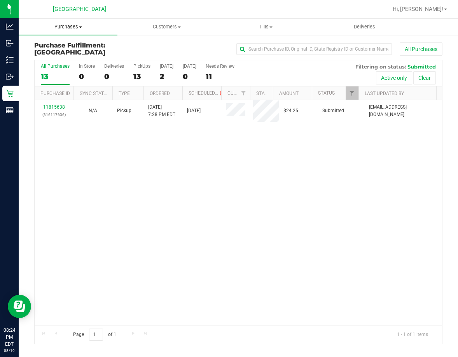
click at [67, 27] on span "Purchases" at bounding box center [68, 26] width 99 height 7
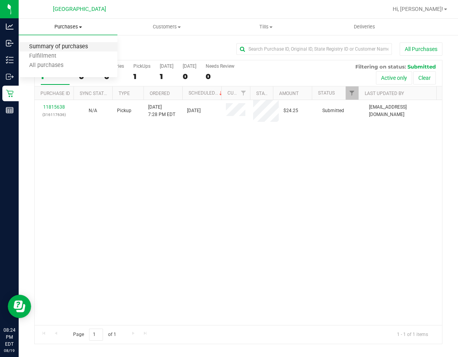
click at [64, 44] on span "Summary of purchases" at bounding box center [59, 47] width 80 height 7
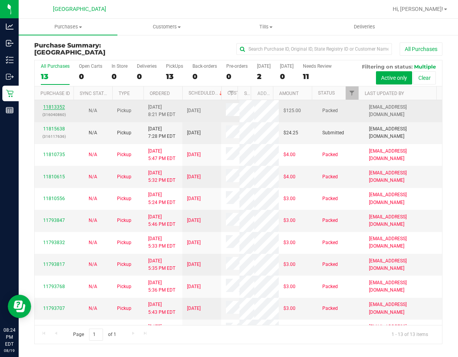
click at [51, 107] on link "11813352" at bounding box center [54, 106] width 22 height 5
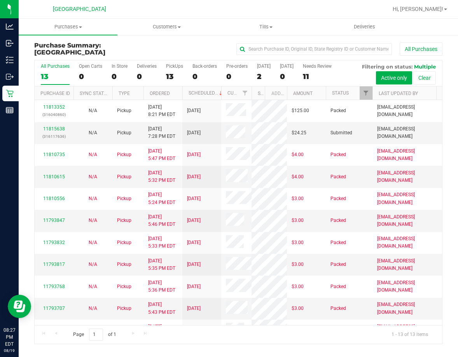
drag, startPoint x: 236, startPoint y: 91, endPoint x: 254, endPoint y: 93, distance: 17.2
click at [254, 93] on div "Purchase ID Sync Status Type Ordered Scheduled Customer State Registry ID Addre…" at bounding box center [236, 92] width 402 height 13
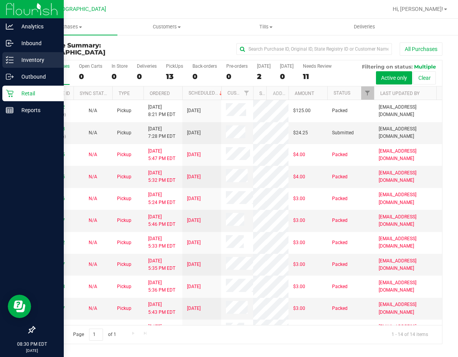
click at [29, 61] on p "Inventory" at bounding box center [37, 59] width 47 height 9
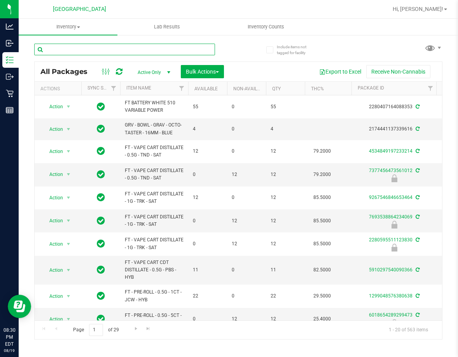
click at [132, 51] on input "text" at bounding box center [124, 50] width 181 height 12
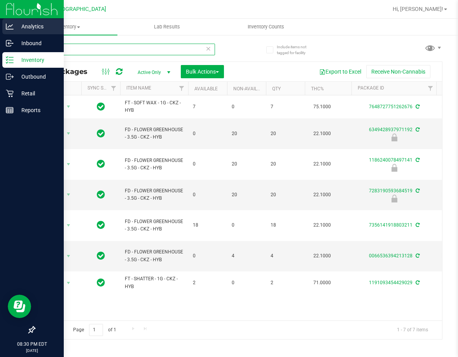
drag, startPoint x: 98, startPoint y: 49, endPoint x: 14, endPoint y: 28, distance: 86.2
click at [18, 41] on div "Analytics Inbound Inventory Outbound Retail Reports 08:30 PM EDT 08/19/2025 08/…" at bounding box center [229, 178] width 458 height 357
type input "bdl"
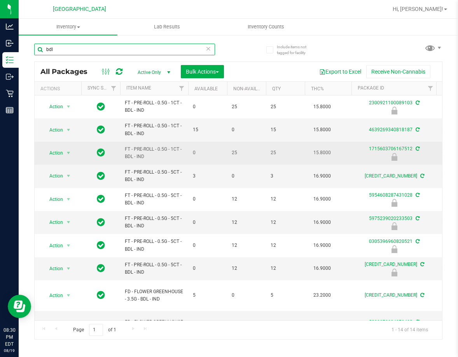
scroll to position [116, 0]
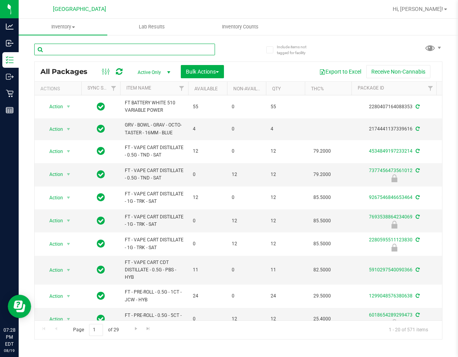
paste input "W-AUG25GRZ01-0809"
type input "W-AUG25GRZ01-0809"
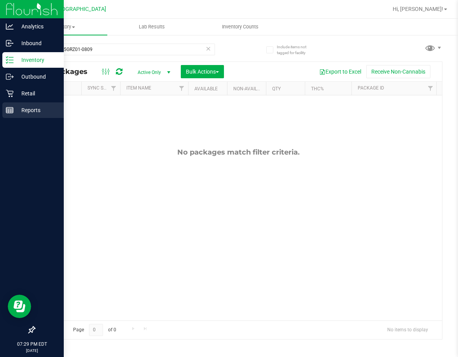
click at [13, 106] on div "Reports" at bounding box center [32, 110] width 61 height 16
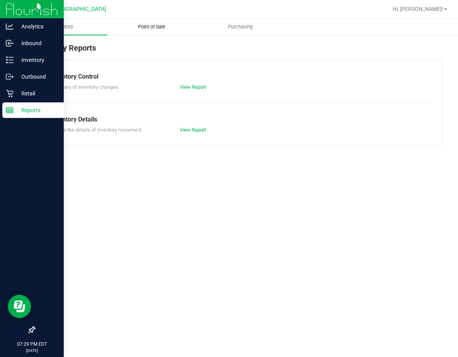
click at [150, 26] on span "Point of Sale" at bounding box center [152, 26] width 48 height 7
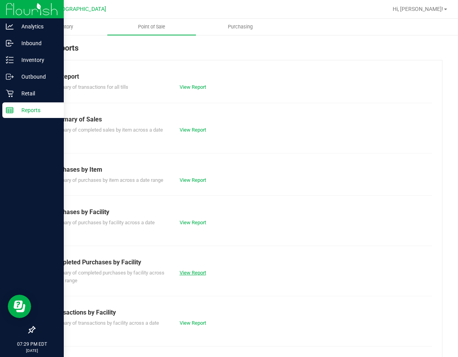
click at [197, 273] on link "View Report" at bounding box center [193, 272] width 26 height 6
